Goal: Complete application form

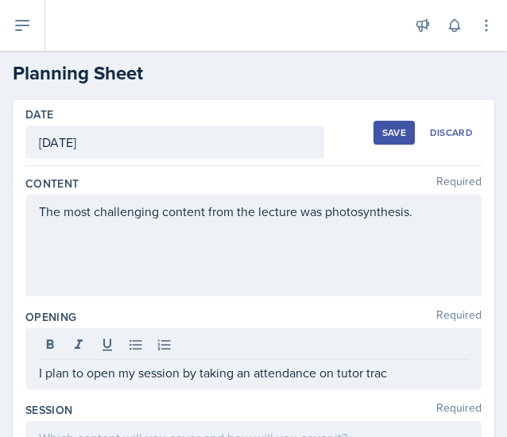
scroll to position [113, 0]
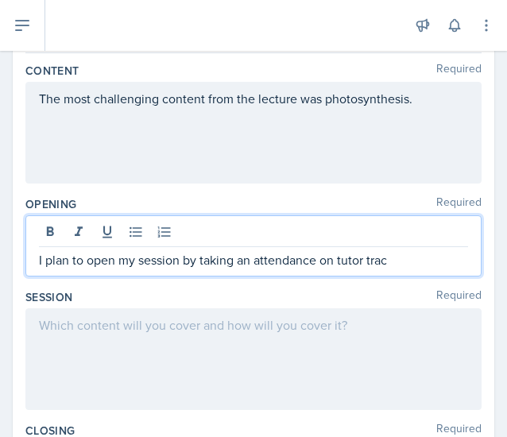
click at [387, 255] on p "I plan to open my session by taking an attendance on tutor trac" at bounding box center [253, 259] width 429 height 19
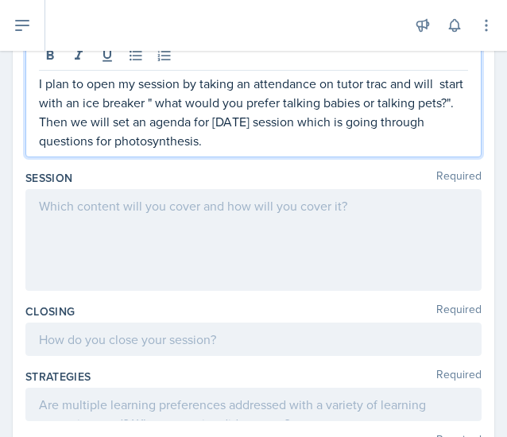
scroll to position [322, 0]
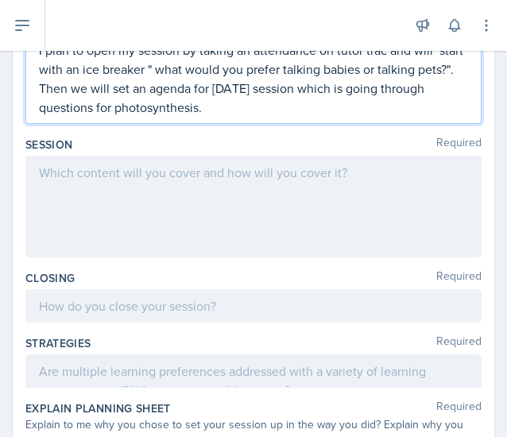
click at [69, 187] on div at bounding box center [253, 207] width 456 height 102
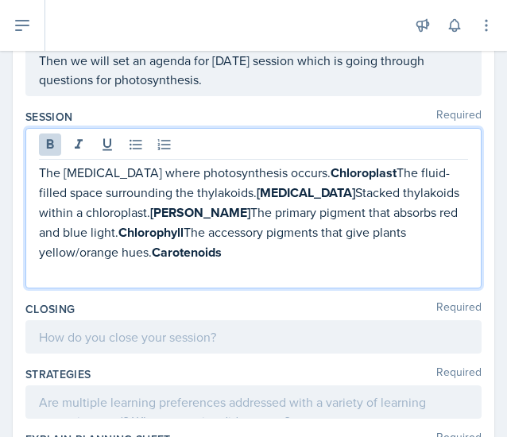
click at [353, 171] on p "The [MEDICAL_DATA] where photosynthesis occurs. Chloroplast The fluid-filled sp…" at bounding box center [253, 212] width 429 height 99
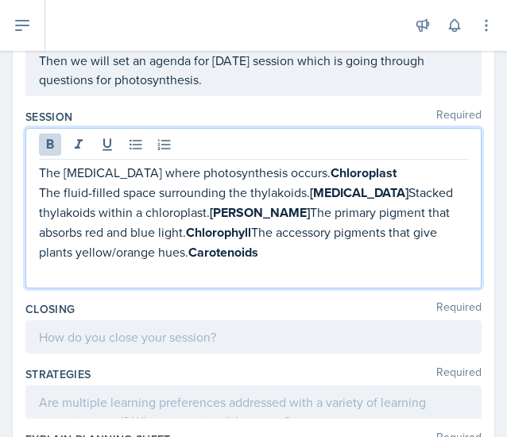
click at [349, 196] on p "The fluid-filled space surrounding the thylakoids. [MEDICAL_DATA] Stacked thyla…" at bounding box center [253, 222] width 429 height 79
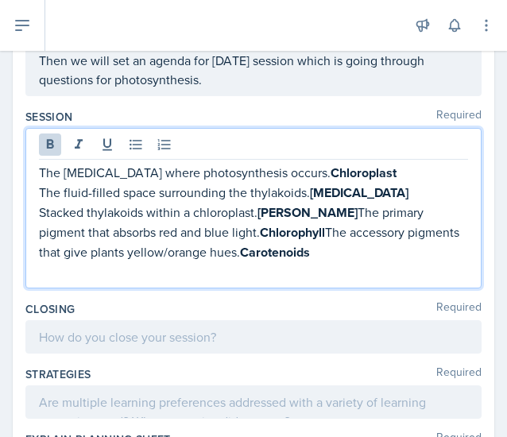
click at [302, 214] on p "Stacked thylakoids within a chloroplast. [PERSON_NAME] The primary pigment that…" at bounding box center [253, 232] width 429 height 60
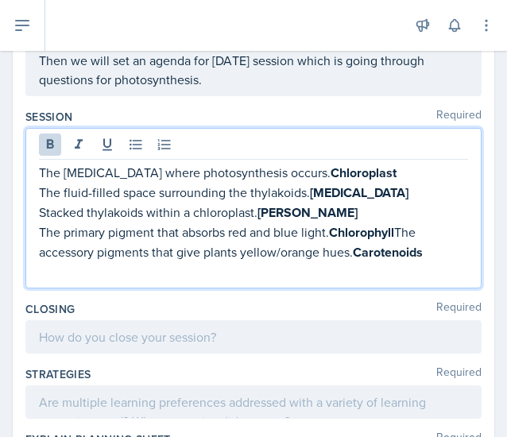
click at [397, 233] on p "The primary pigment that absorbs red and blue light. Chlorophyll The accessory …" at bounding box center [253, 242] width 429 height 40
click at [450, 255] on p "The accessory pigments that give plants yellow/orange hues. Carotenoids" at bounding box center [253, 252] width 429 height 20
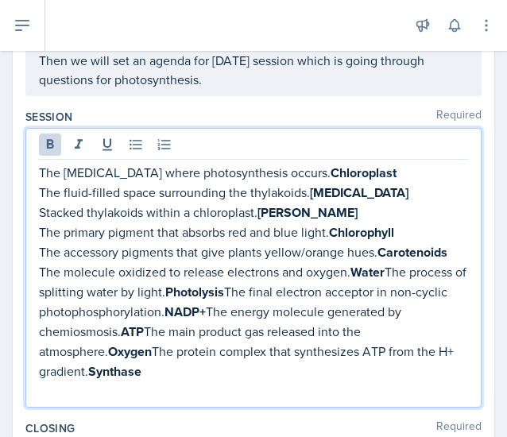
click at [381, 268] on strong "Water" at bounding box center [367, 272] width 34 height 18
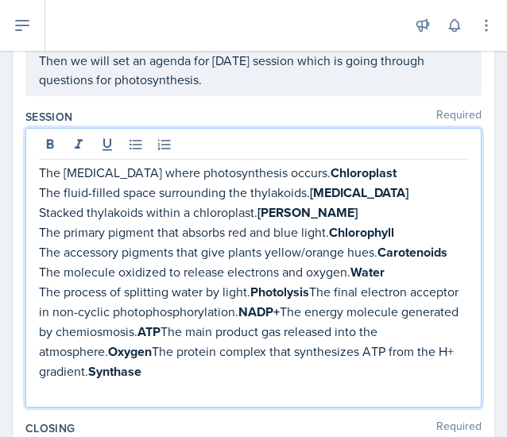
click at [309, 283] on p "The process of splitting water by light. Photolysis The final electron acceptor…" at bounding box center [253, 331] width 429 height 99
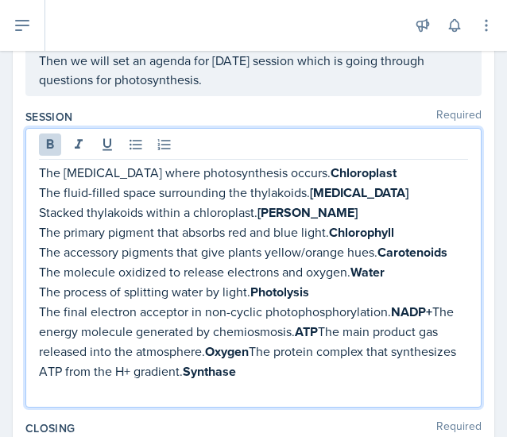
click at [429, 305] on strong "NADP+" at bounding box center [411, 311] width 41 height 18
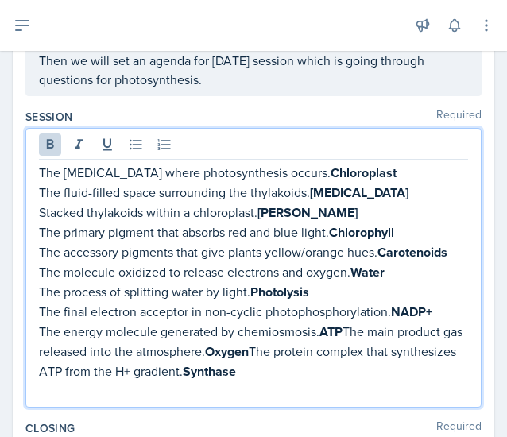
click at [345, 329] on p "The energy molecule generated by chemiosmosis. ATP The main product gas release…" at bounding box center [253, 352] width 429 height 60
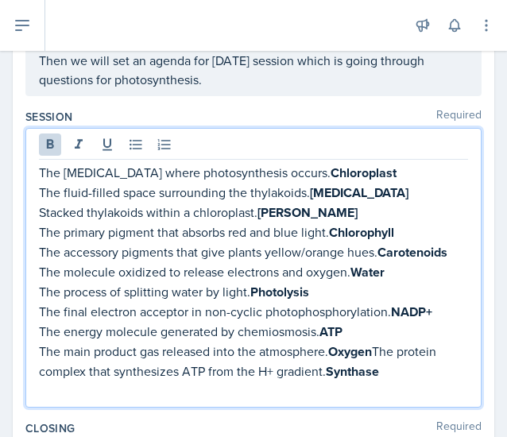
click at [372, 346] on strong "Oxygen" at bounding box center [350, 351] width 44 height 18
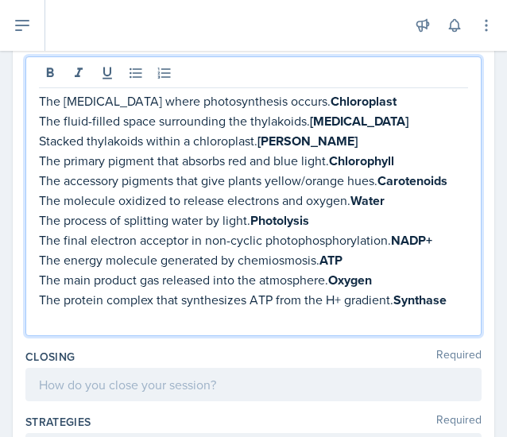
scroll to position [397, 0]
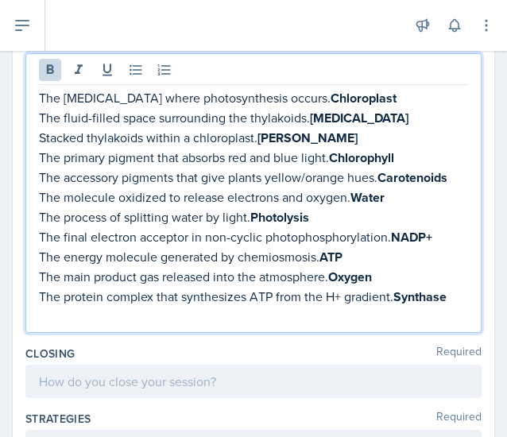
click at [449, 297] on p "The protein complex that synthesizes ATP from the H+ gradient. Synthase" at bounding box center [253, 297] width 429 height 20
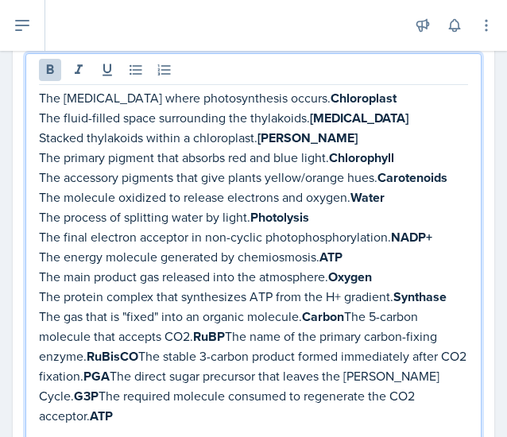
click at [345, 314] on p "The gas that is "fixed" into an organic molecule. Carbon The 5-carbon molecule …" at bounding box center [253, 365] width 429 height 119
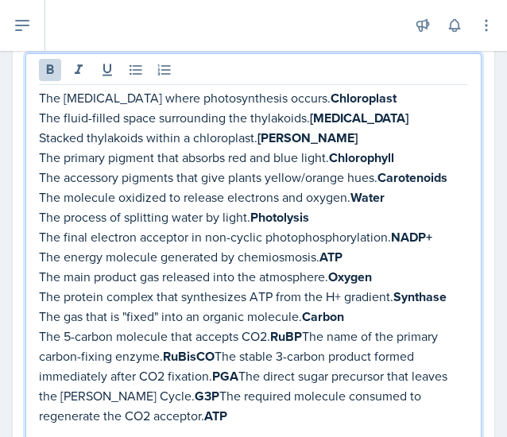
click at [303, 329] on p "The 5-carbon molecule that accepts CO2​. RuBP The name of the primary carbon-fi…" at bounding box center [253, 375] width 429 height 99
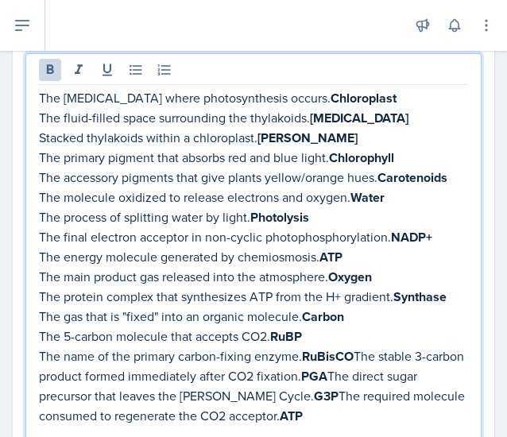
click at [351, 349] on strong "RuBisCO" at bounding box center [328, 356] width 52 height 18
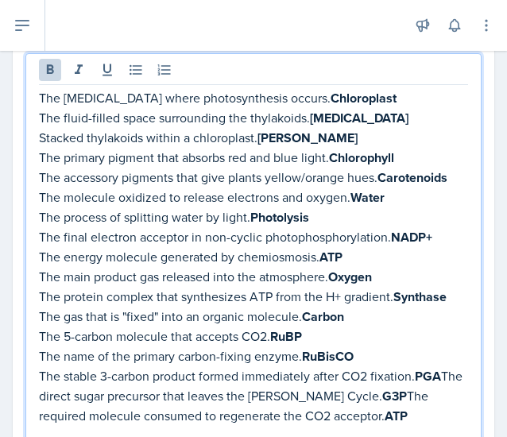
click at [107, 387] on p "The stable 3-carbon product formed immediately after CO2​ fixation. PGA The dir…" at bounding box center [253, 396] width 429 height 60
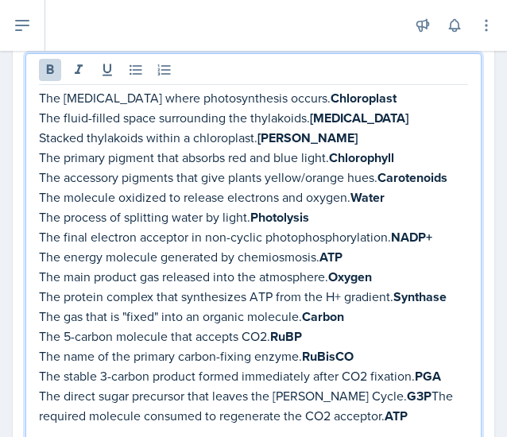
click at [372, 394] on p "The direct sugar precursor that leaves the [PERSON_NAME] Cycle. G3P The require…" at bounding box center [253, 406] width 429 height 40
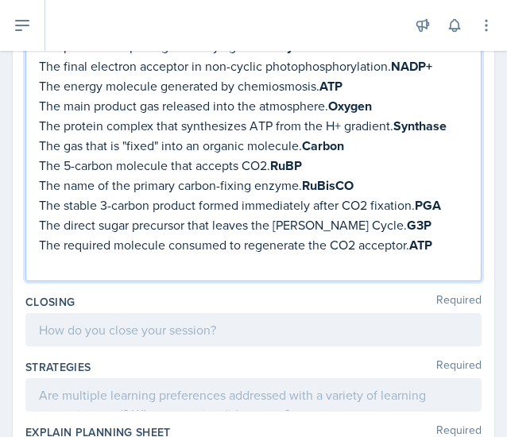
scroll to position [578, 0]
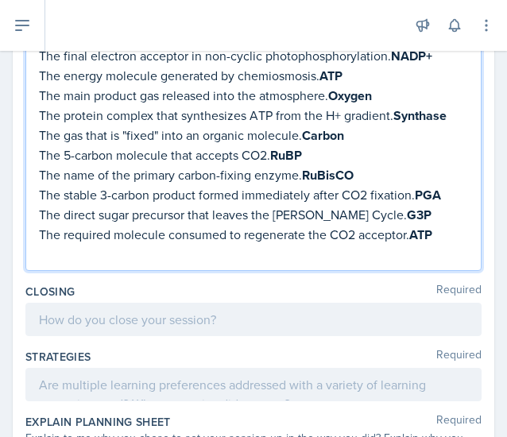
click at [445, 225] on p "The required molecule consumed to regenerate the CO2​ acceptor. ATP" at bounding box center [253, 235] width 429 height 20
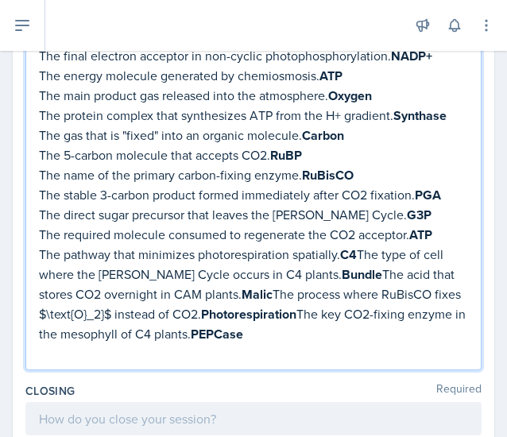
click at [357, 249] on p "The pathway that minimizes photorespiration spatially. C4​ The type of cell whe…" at bounding box center [253, 294] width 429 height 99
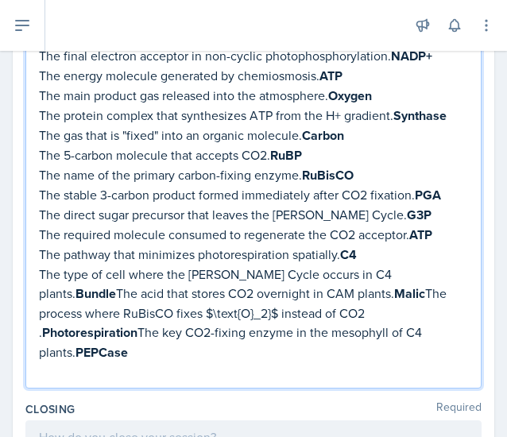
click at [412, 268] on p "The type of cell where the [PERSON_NAME] Cycle occurs in C4​ plants. Bundle The…" at bounding box center [253, 313] width 429 height 98
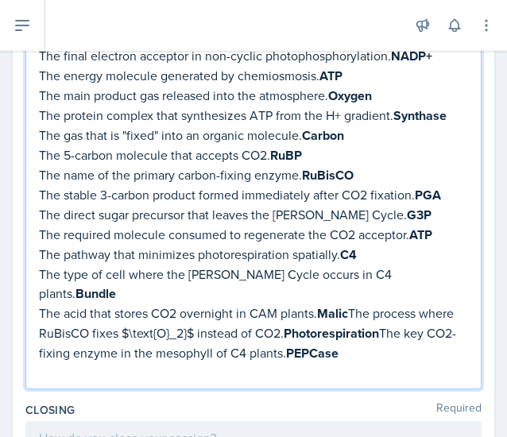
click at [346, 304] on strong "Malic" at bounding box center [332, 313] width 31 height 18
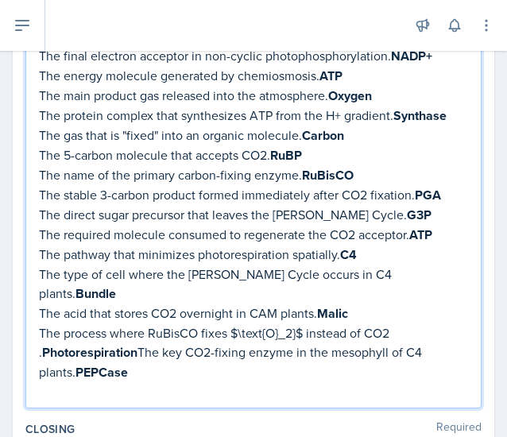
click at [263, 323] on p "The process where RuBisCO fixes $\text{O}_2}$ instead of CO2​. Photorespiration…" at bounding box center [253, 352] width 429 height 59
click at [272, 323] on p "The process where RuBisCO fixes {O}_2}$ instead of CO2​. Photorespiration The k…" at bounding box center [253, 352] width 429 height 59
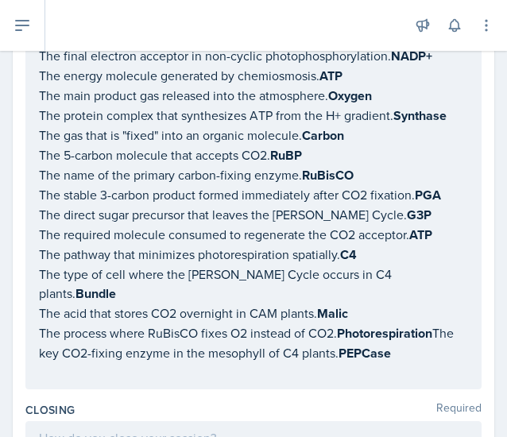
click at [411, 355] on div "The [MEDICAL_DATA] where photosynthesis occurs. Chloroplast The fluid-filled sp…" at bounding box center [253, 130] width 456 height 517
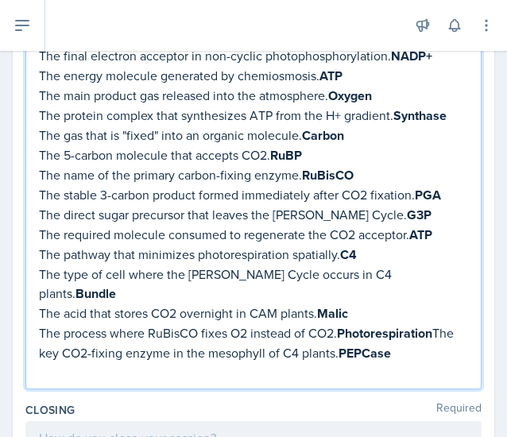
click at [436, 323] on p "The process where RuBisCO fixes O2 instead of CO2​. Photorespiration The key CO…" at bounding box center [253, 343] width 429 height 40
click at [421, 343] on p "The key CO2​-fixing enzyme in the mesophyll of C4​ plants. PEPCase" at bounding box center [253, 353] width 429 height 20
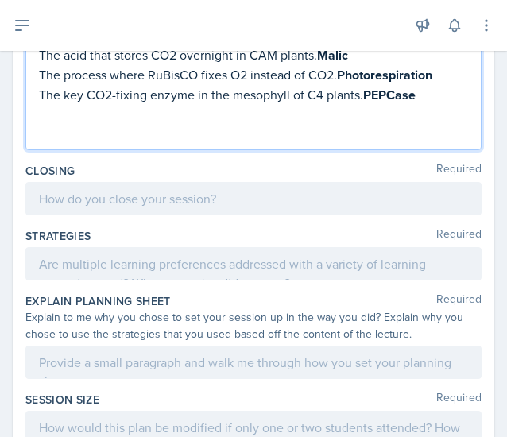
scroll to position [845, 0]
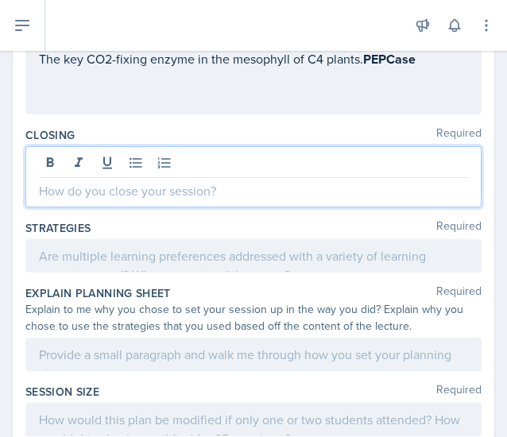
click at [206, 181] on p at bounding box center [253, 190] width 429 height 19
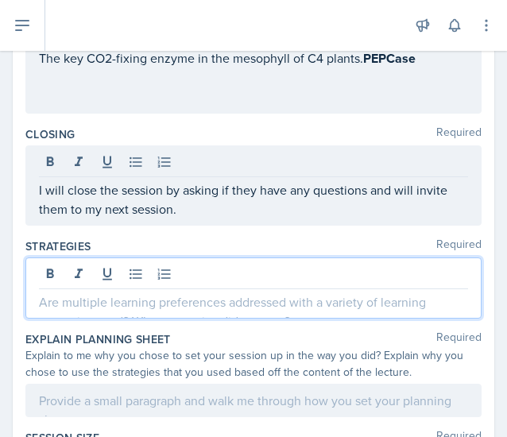
click at [133, 257] on div at bounding box center [253, 287] width 456 height 61
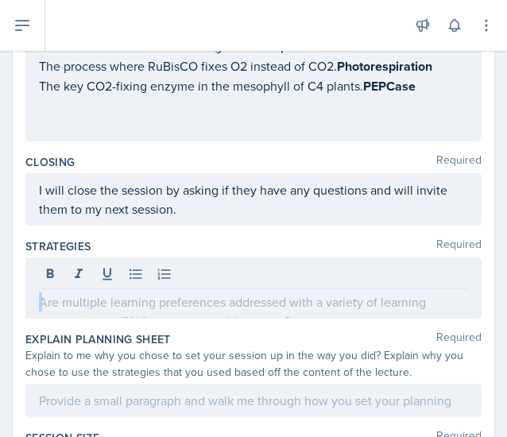
drag, startPoint x: 34, startPoint y: 269, endPoint x: 377, endPoint y: 288, distance: 343.5
click at [377, 288] on div at bounding box center [253, 287] width 456 height 61
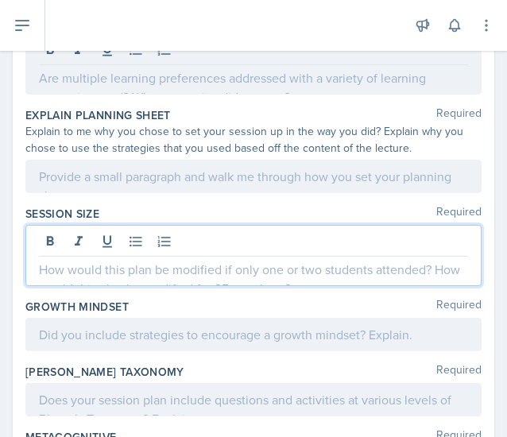
click at [100, 260] on p at bounding box center [253, 269] width 429 height 19
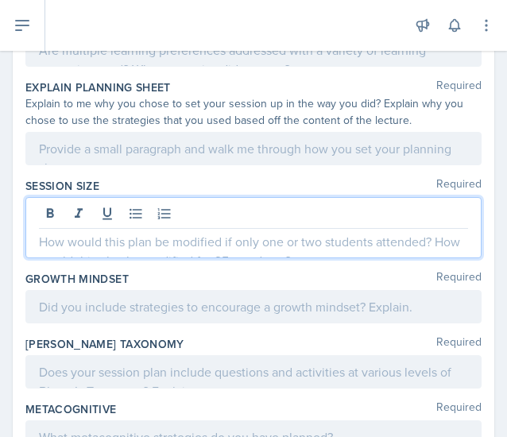
scroll to position [1013, 0]
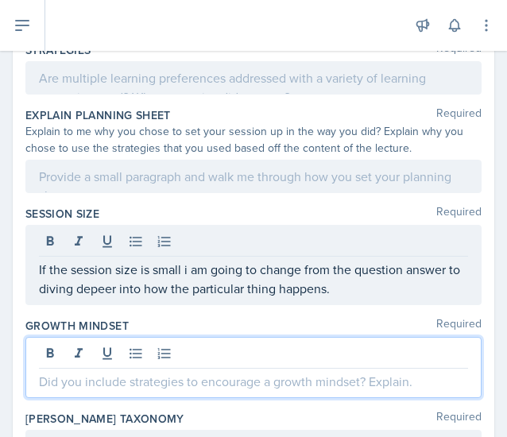
click at [156, 337] on div at bounding box center [253, 367] width 456 height 61
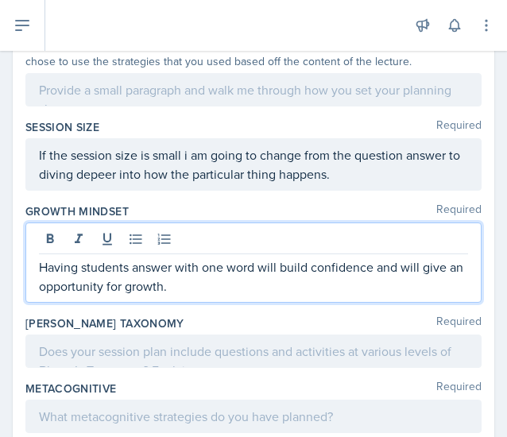
scroll to position [1119, 0]
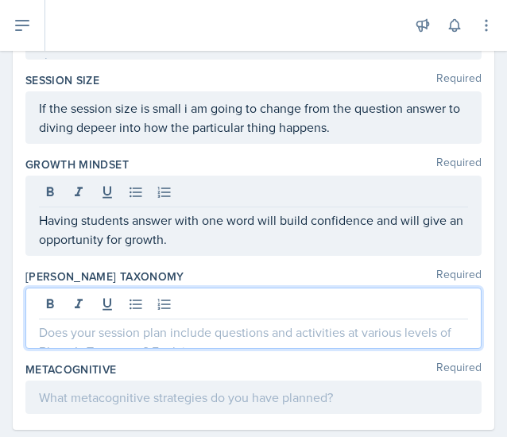
click at [145, 322] on p at bounding box center [253, 331] width 429 height 19
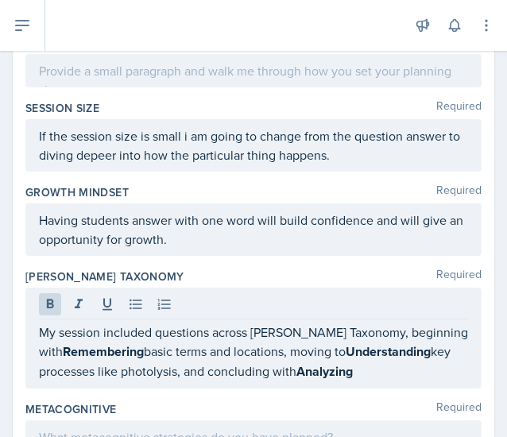
click at [37, 315] on div "My session included questions across [PERSON_NAME] Taxonomy, beginning with Rem…" at bounding box center [253, 337] width 456 height 101
drag, startPoint x: 37, startPoint y: 315, endPoint x: 49, endPoint y: 272, distance: 44.7
click at [49, 287] on div "My session included questions across [PERSON_NAME] Taxonomy, beginning with Rem…" at bounding box center [253, 337] width 456 height 101
click at [49, 296] on icon at bounding box center [50, 304] width 16 height 16
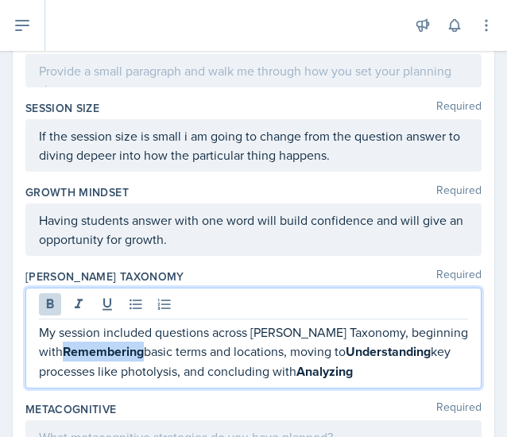
drag, startPoint x: 118, startPoint y: 320, endPoint x: 17, endPoint y: 322, distance: 100.8
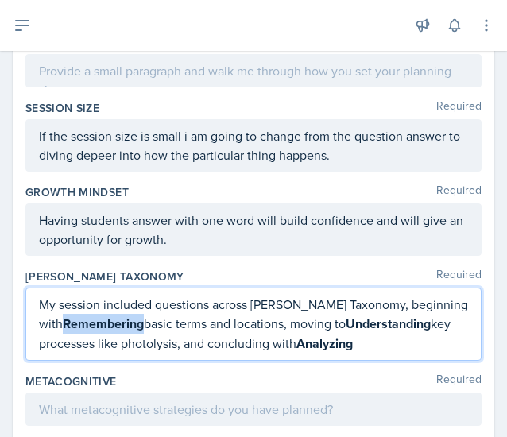
scroll to position [1091, 0]
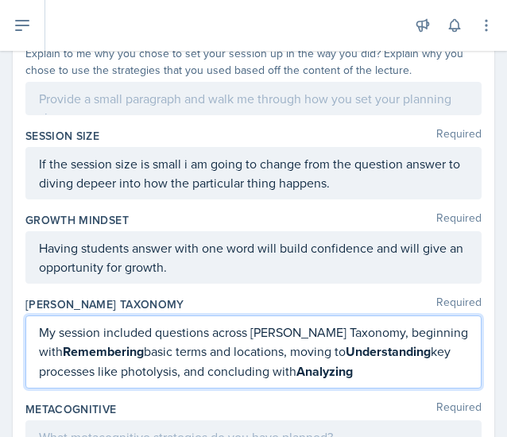
click at [136, 328] on p "My session included questions across [PERSON_NAME] Taxonomy, beginning with Rem…" at bounding box center [253, 351] width 429 height 59
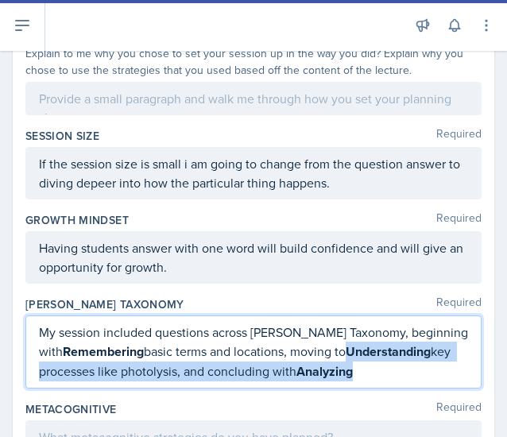
drag, startPoint x: 360, startPoint y: 342, endPoint x: 329, endPoint y: 320, distance: 38.8
click at [329, 322] on p "My session included questions across [PERSON_NAME] Taxonomy, beginning with Rem…" at bounding box center [253, 351] width 429 height 59
click at [367, 336] on p "My session included questions across [PERSON_NAME] Taxonomy, beginning with Rem…" at bounding box center [253, 351] width 429 height 59
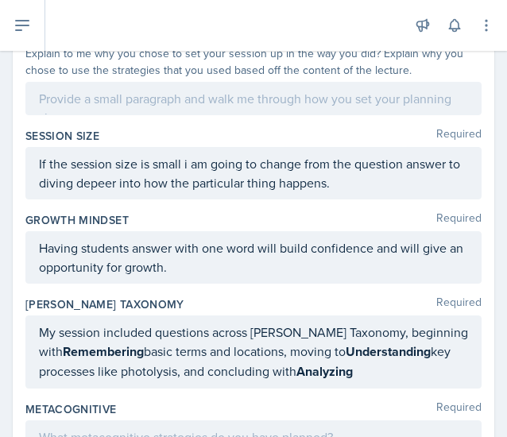
click at [375, 352] on div "My session included questions across [PERSON_NAME] Taxonomy, beginning with Rem…" at bounding box center [253, 351] width 456 height 73
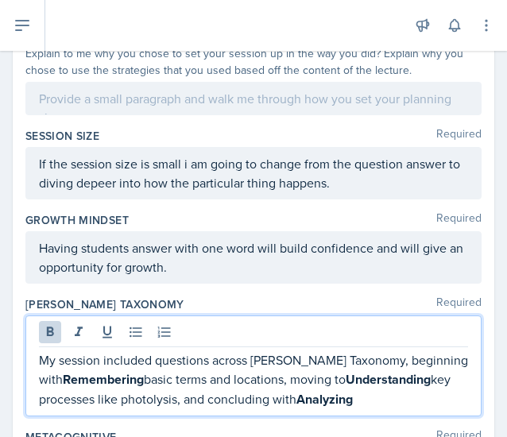
scroll to position [1119, 0]
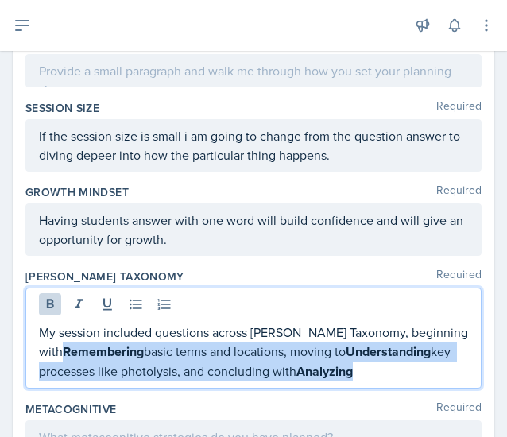
drag, startPoint x: 367, startPoint y: 339, endPoint x: 23, endPoint y: 324, distance: 344.1
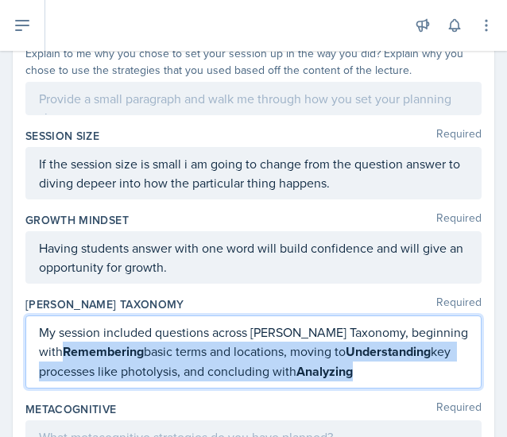
click at [372, 349] on p "My session included questions across [PERSON_NAME] Taxonomy, beginning with Rem…" at bounding box center [253, 351] width 429 height 59
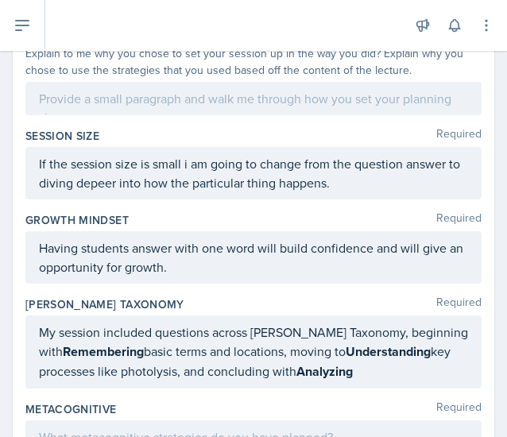
click at [371, 357] on div "[PERSON_NAME] Taxonomy Required My session included questions across [PERSON_NA…" at bounding box center [253, 345] width 456 height 105
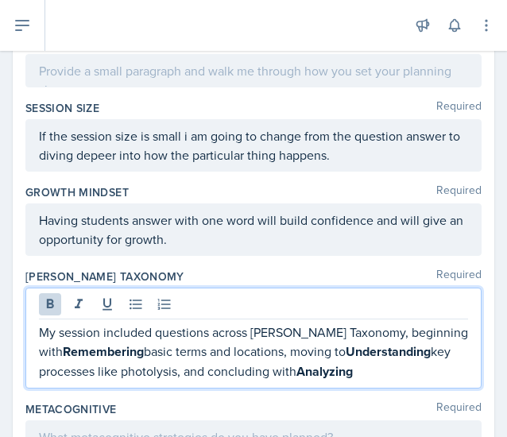
click at [368, 345] on p "My session included questions across [PERSON_NAME] Taxonomy, beginning with Rem…" at bounding box center [253, 351] width 429 height 59
drag, startPoint x: 368, startPoint y: 345, endPoint x: 301, endPoint y: 336, distance: 68.0
click at [301, 336] on p "My session included questions across [PERSON_NAME] Taxonomy, beginning with Rem…" at bounding box center [253, 351] width 429 height 59
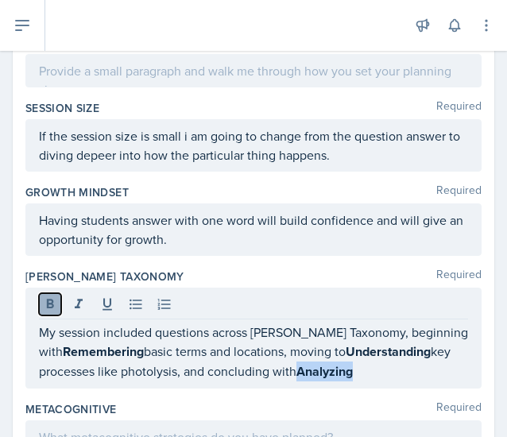
click at [53, 296] on icon at bounding box center [50, 304] width 16 height 16
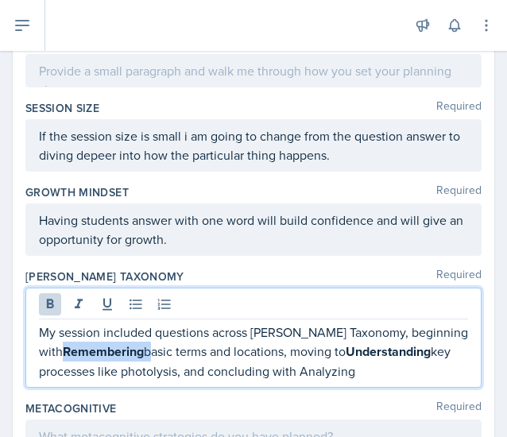
drag, startPoint x: 121, startPoint y: 323, endPoint x: 38, endPoint y: 316, distance: 83.7
click at [39, 322] on p "My session included questions across [PERSON_NAME] Taxonomy, beginning with Rem…" at bounding box center [253, 351] width 429 height 58
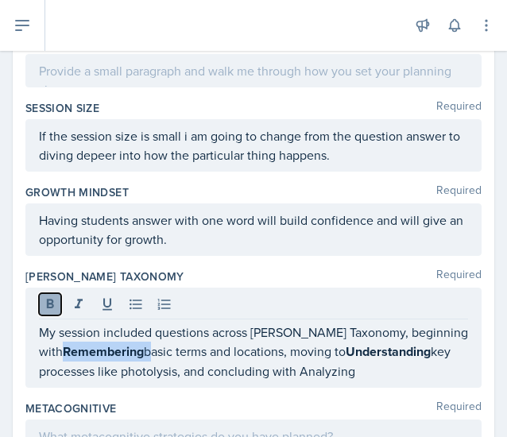
click at [51, 293] on button at bounding box center [50, 304] width 22 height 22
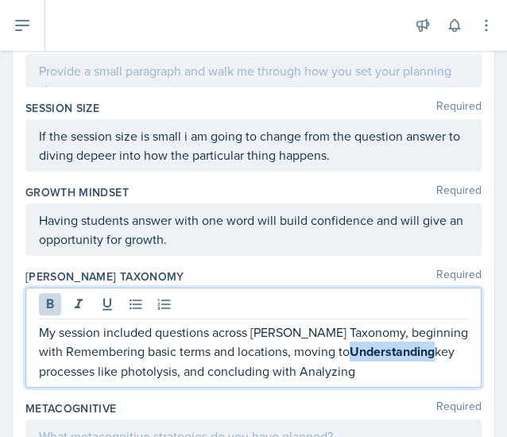
drag, startPoint x: 411, startPoint y: 319, endPoint x: 324, endPoint y: 326, distance: 87.6
click at [324, 326] on p "My session included questions across [PERSON_NAME] Taxonomy, beginning with Rem…" at bounding box center [253, 351] width 429 height 58
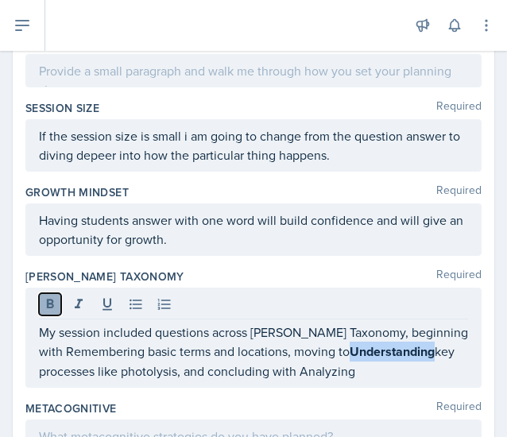
click at [48, 293] on button at bounding box center [50, 304] width 22 height 22
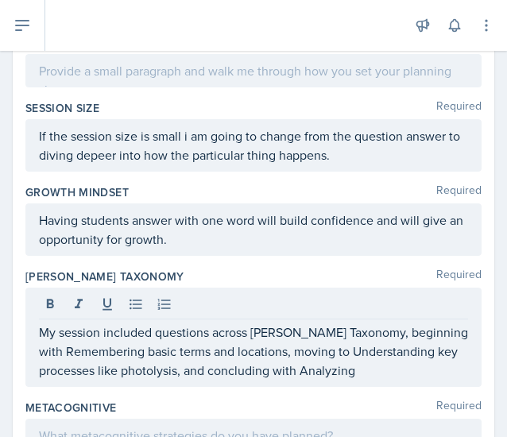
click at [368, 350] on div "My session included questions across [PERSON_NAME] Taxonomy, beginning with Rem…" at bounding box center [253, 336] width 456 height 99
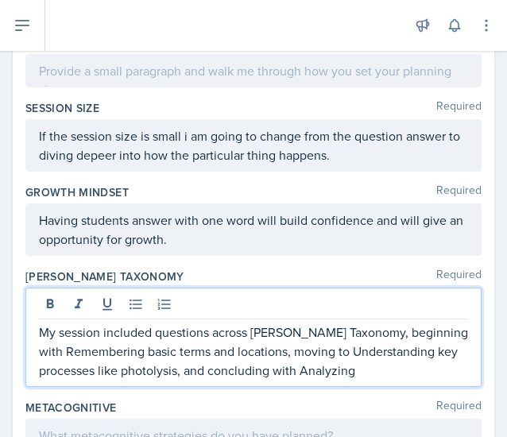
click at [367, 338] on p "My session included questions across [PERSON_NAME] Taxonomy, beginning with Rem…" at bounding box center [253, 350] width 429 height 57
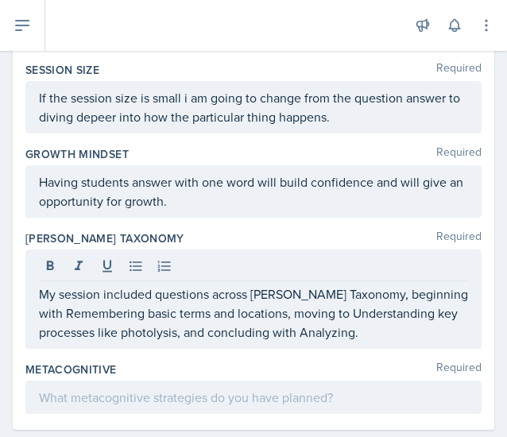
click at [204, 380] on div at bounding box center [253, 396] width 456 height 33
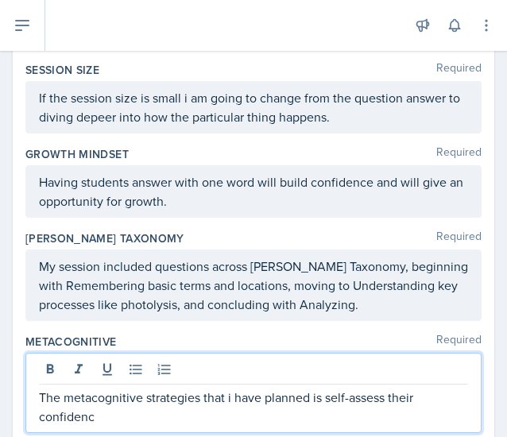
click at [385, 387] on p "The metacognitive strategies that i have planned is self-assess their confidenc" at bounding box center [253, 406] width 429 height 38
click at [119, 387] on p "The metacognitive strategies that i have planned is self-assessing their confid…" at bounding box center [253, 406] width 429 height 38
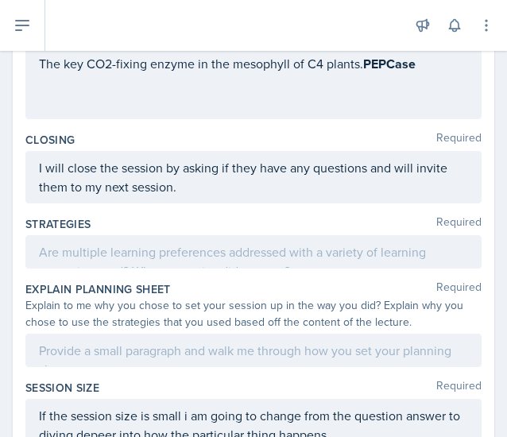
scroll to position [867, 0]
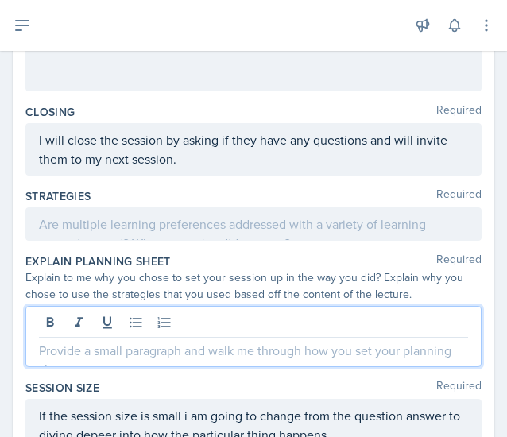
click at [129, 341] on p at bounding box center [253, 350] width 429 height 19
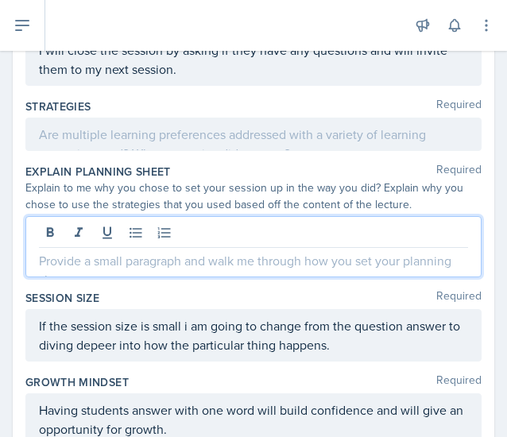
scroll to position [964, 0]
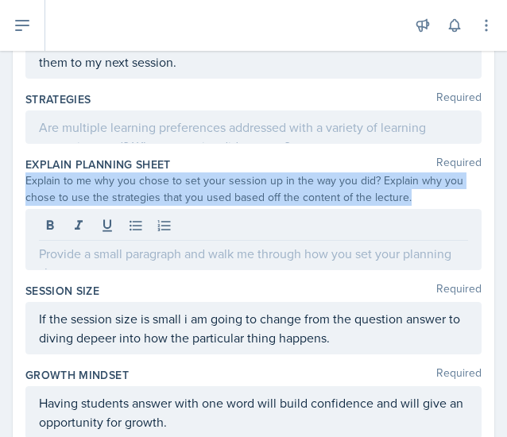
drag, startPoint x: 21, startPoint y: 147, endPoint x: 422, endPoint y: 175, distance: 402.7
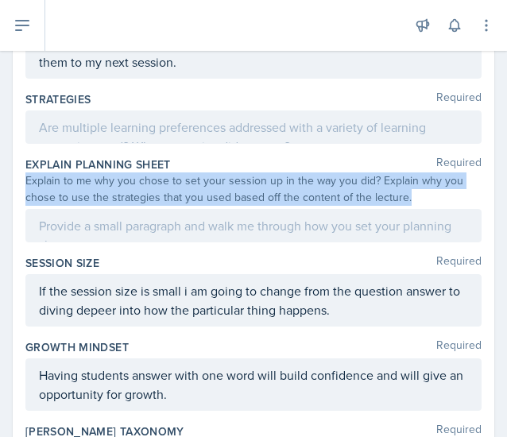
copy div "Explain to me why you chose to set your session up in the way you did? Explain …"
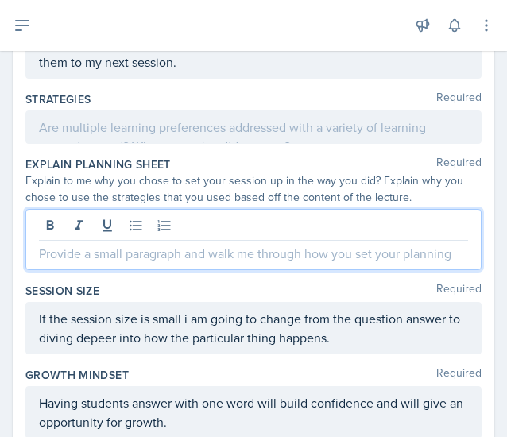
click at [105, 209] on div at bounding box center [253, 239] width 456 height 61
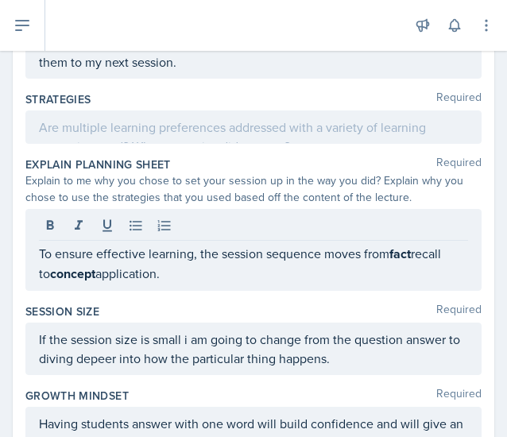
click at [37, 222] on div "To ensure effective learning, the session sequence moves from fact recall to co…" at bounding box center [253, 250] width 456 height 82
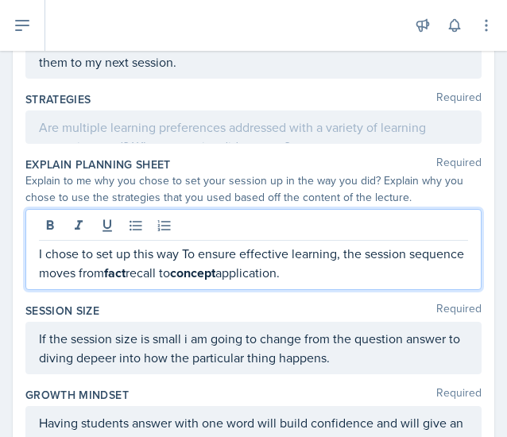
click at [191, 244] on p "I chose to set up this way To ensure effective learning, the session sequence m…" at bounding box center [253, 263] width 429 height 39
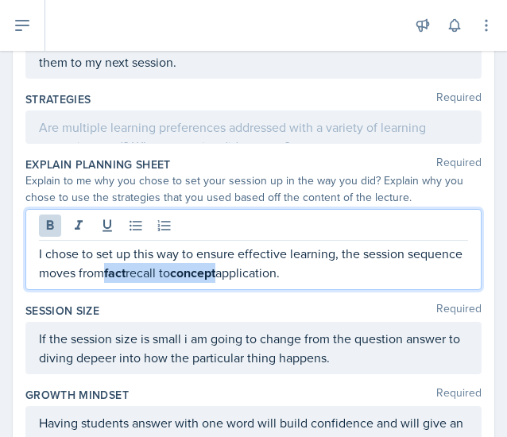
drag, startPoint x: 165, startPoint y: 243, endPoint x: 284, endPoint y: 252, distance: 119.4
click at [284, 252] on p "I chose to set up this way to ensure effective learning, the session sequence m…" at bounding box center [253, 263] width 429 height 39
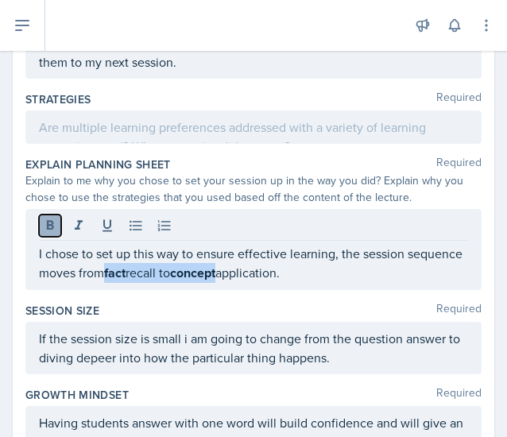
click at [48, 218] on icon at bounding box center [50, 226] width 16 height 16
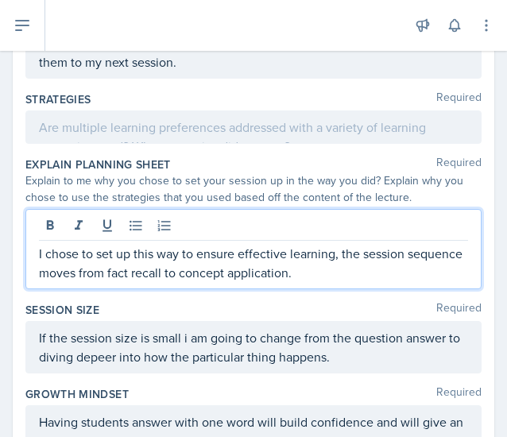
click at [372, 244] on p "I chose to set up this way to ensure effective learning, the session sequence m…" at bounding box center [253, 263] width 429 height 38
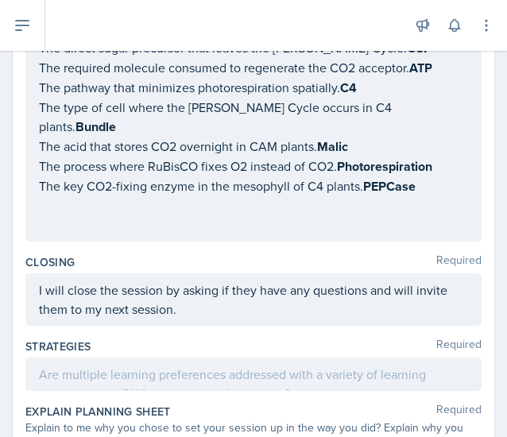
scroll to position [704, 0]
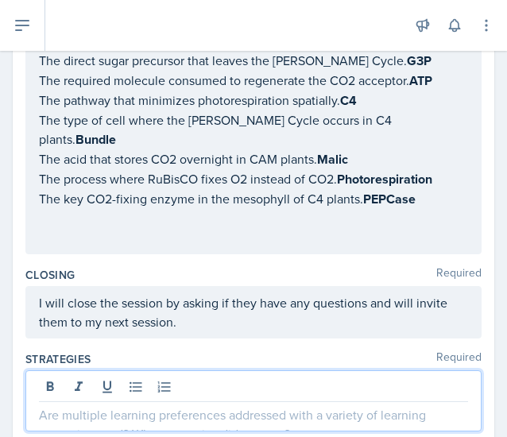
click at [150, 370] on div at bounding box center [253, 400] width 456 height 61
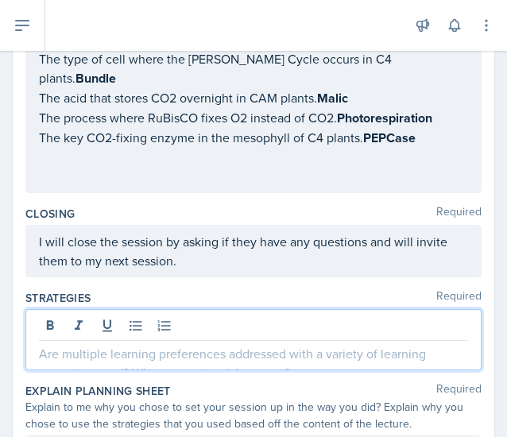
scroll to position [766, 0]
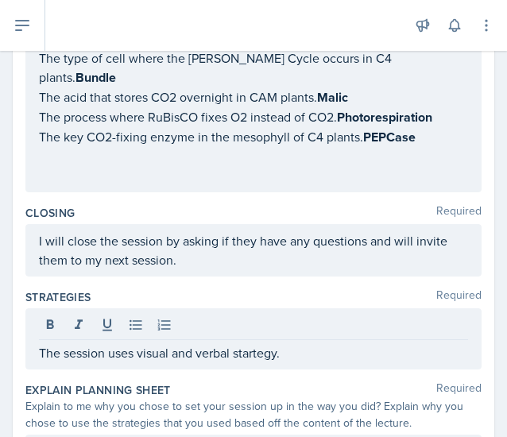
click at [298, 308] on div "The session uses visual and verbal startegy." at bounding box center [253, 338] width 456 height 61
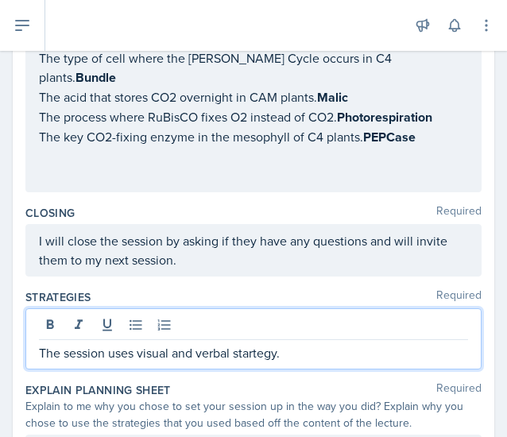
click at [263, 289] on div "Strategies Required" at bounding box center [253, 297] width 456 height 16
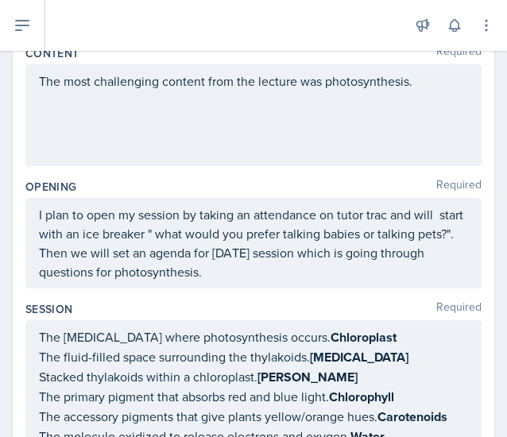
scroll to position [0, 0]
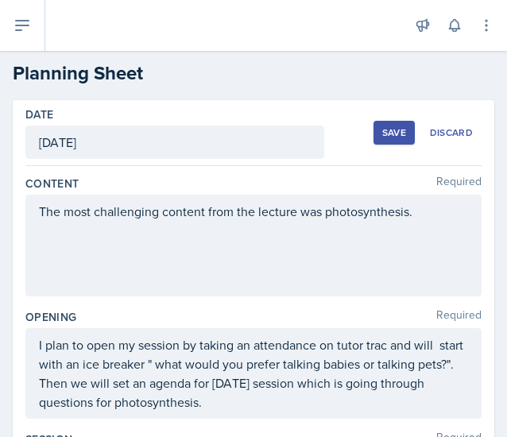
click at [382, 126] on div "Save" at bounding box center [394, 132] width 24 height 13
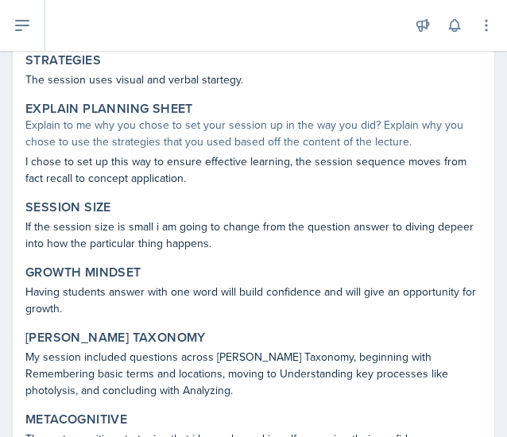
scroll to position [883, 0]
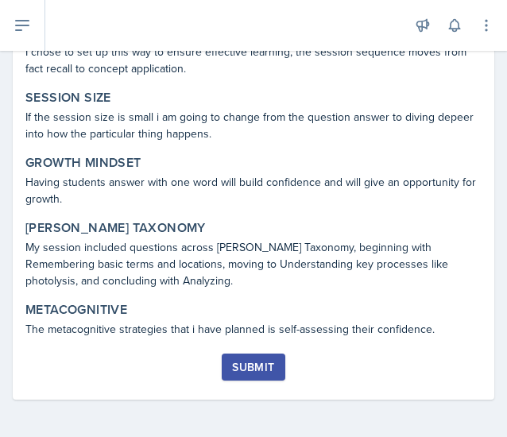
click at [264, 364] on div "Submit" at bounding box center [253, 366] width 42 height 13
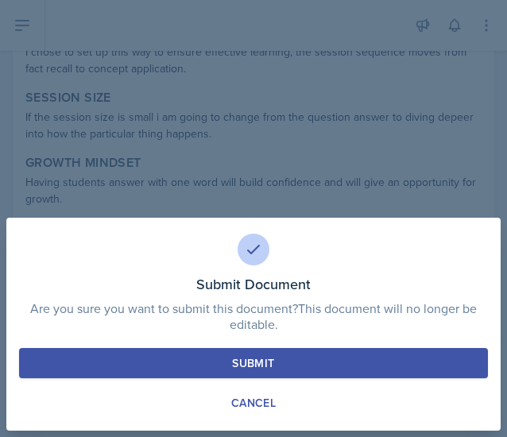
click at [265, 366] on div "Submit" at bounding box center [253, 363] width 42 height 16
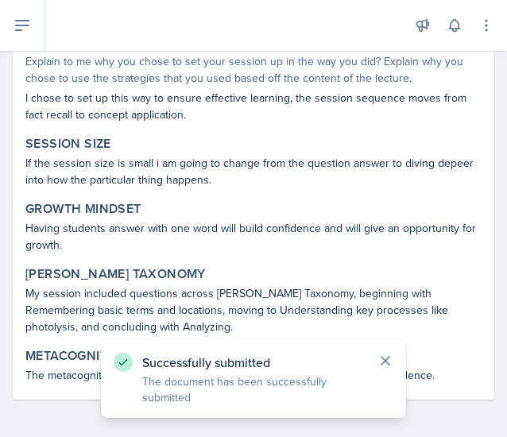
click at [388, 360] on icon at bounding box center [385, 361] width 16 height 16
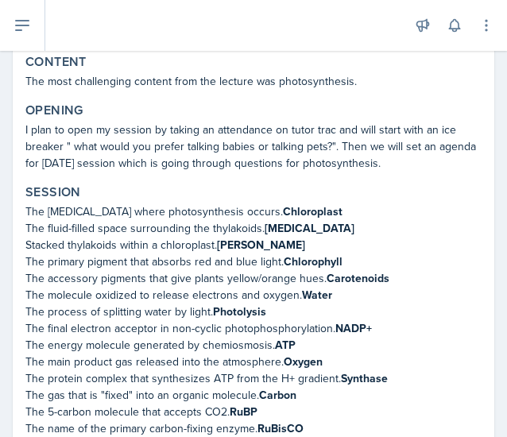
scroll to position [144, 0]
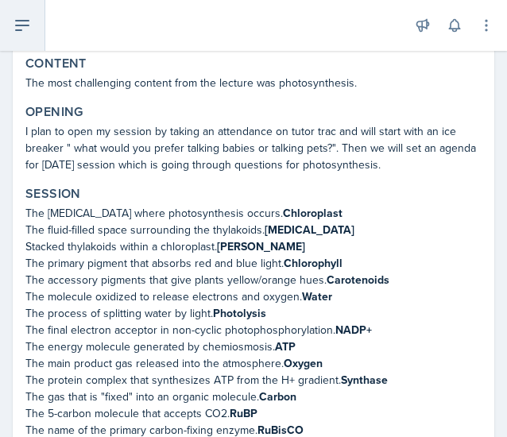
click at [33, 24] on button at bounding box center [22, 25] width 45 height 51
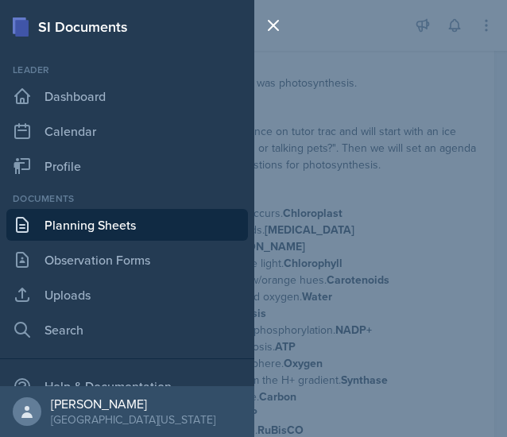
click at [111, 222] on link "Planning Sheets" at bounding box center [126, 225] width 241 height 32
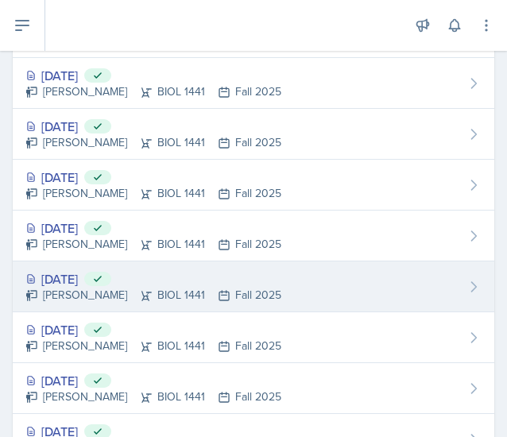
scroll to position [92, 0]
